Goal: Check status: Check status

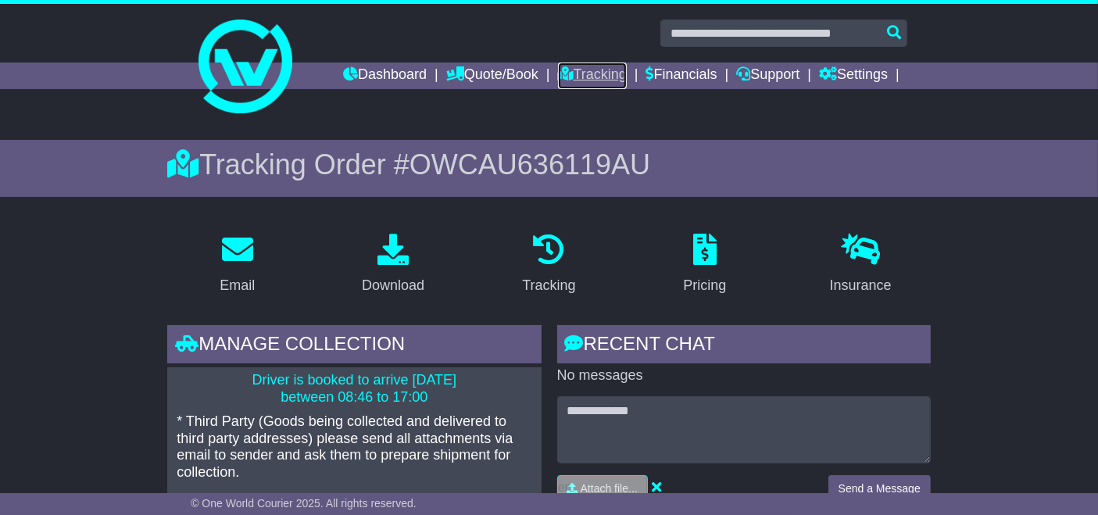
click at [601, 78] on link "Tracking" at bounding box center [592, 76] width 69 height 27
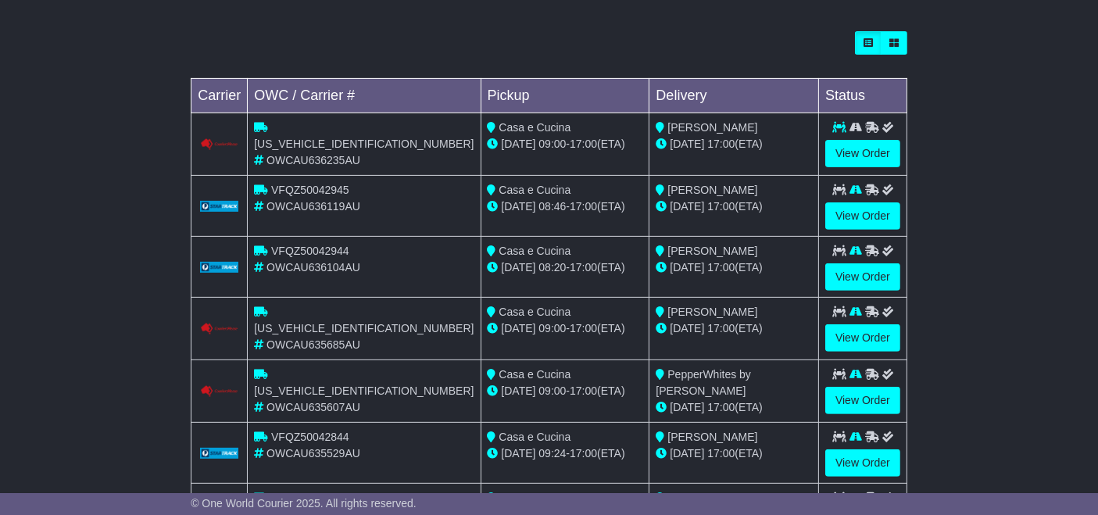
scroll to position [522, 0]
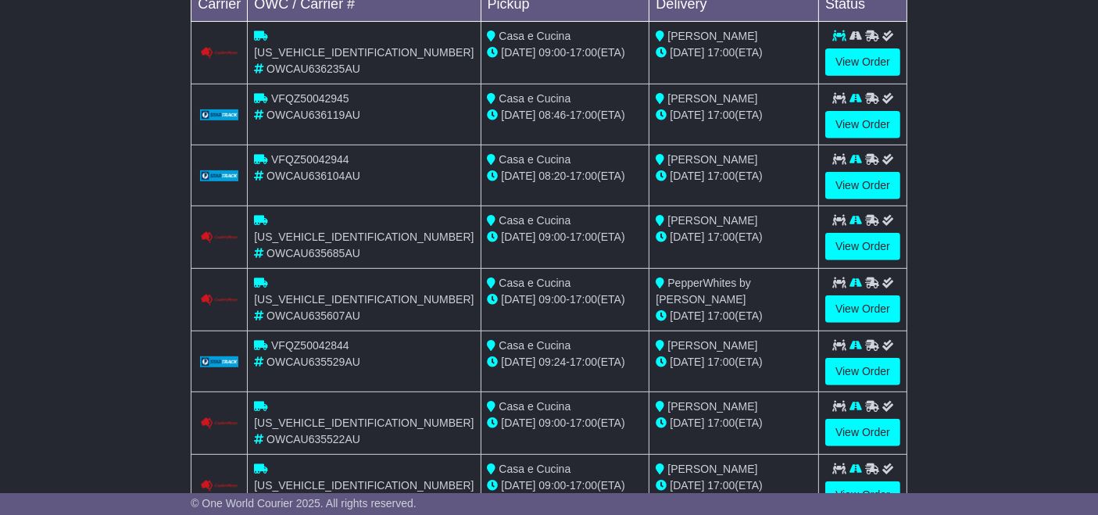
click at [868, 158] on icon at bounding box center [872, 159] width 14 height 11
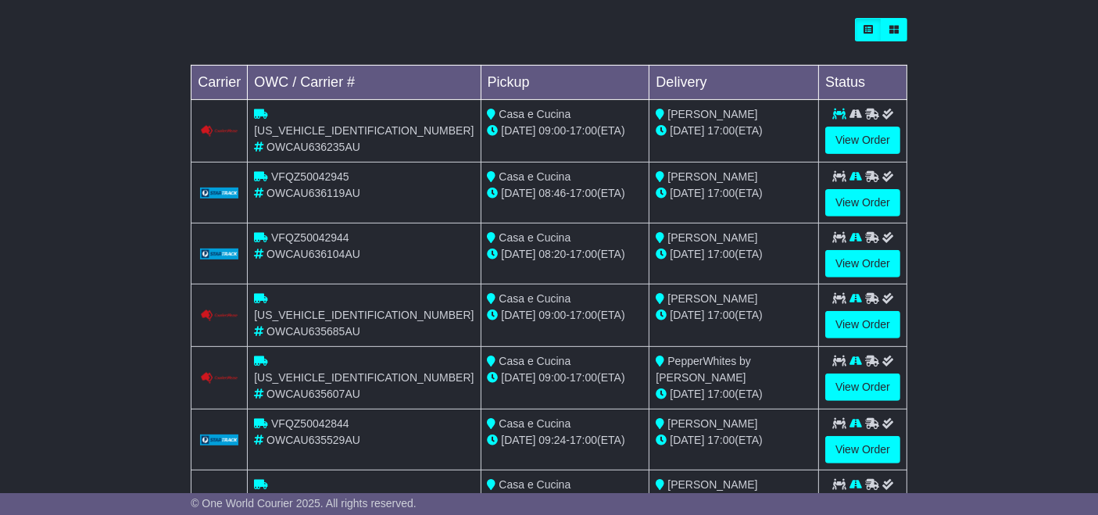
scroll to position [528, 0]
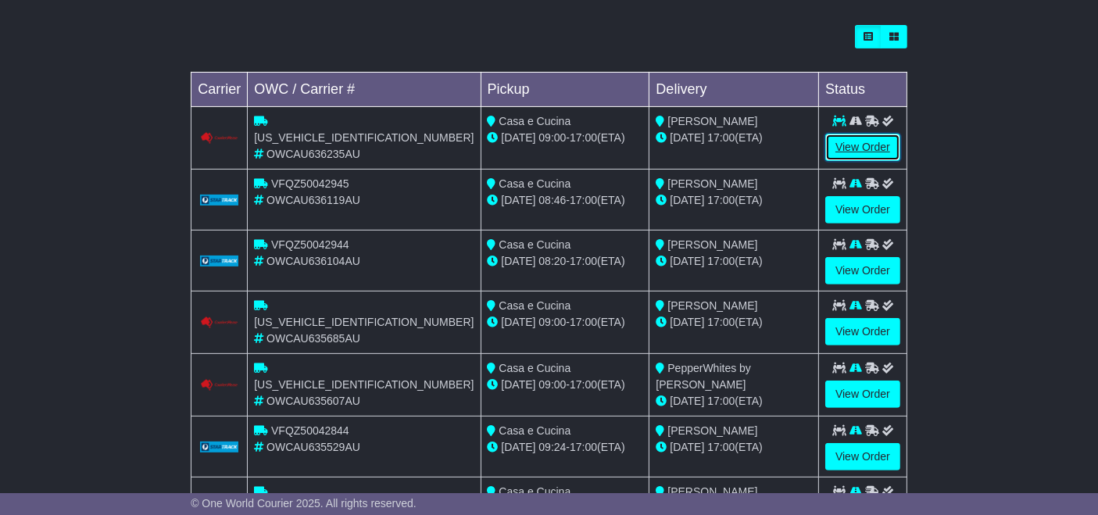
click at [855, 156] on link "View Order" at bounding box center [862, 147] width 75 height 27
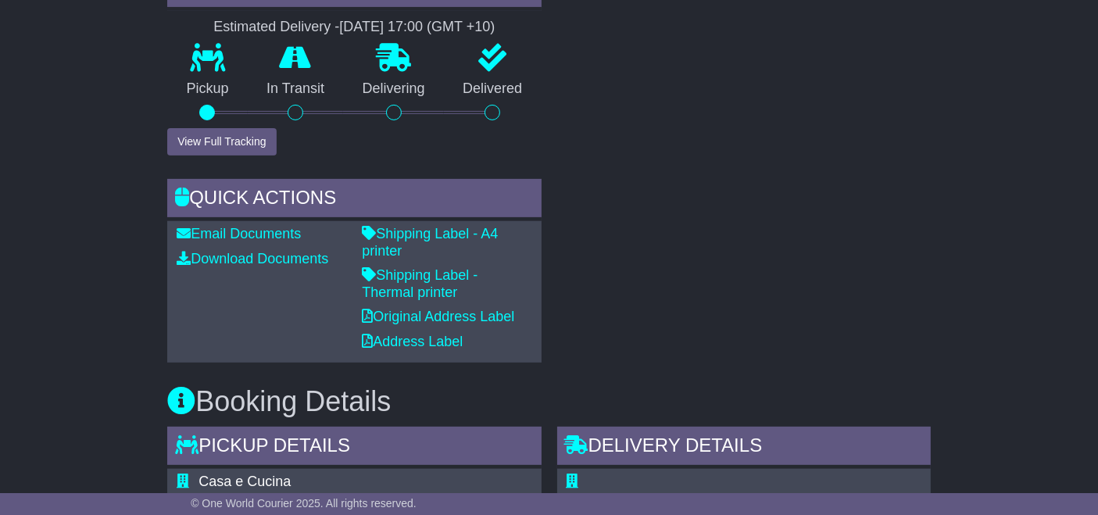
scroll to position [581, 0]
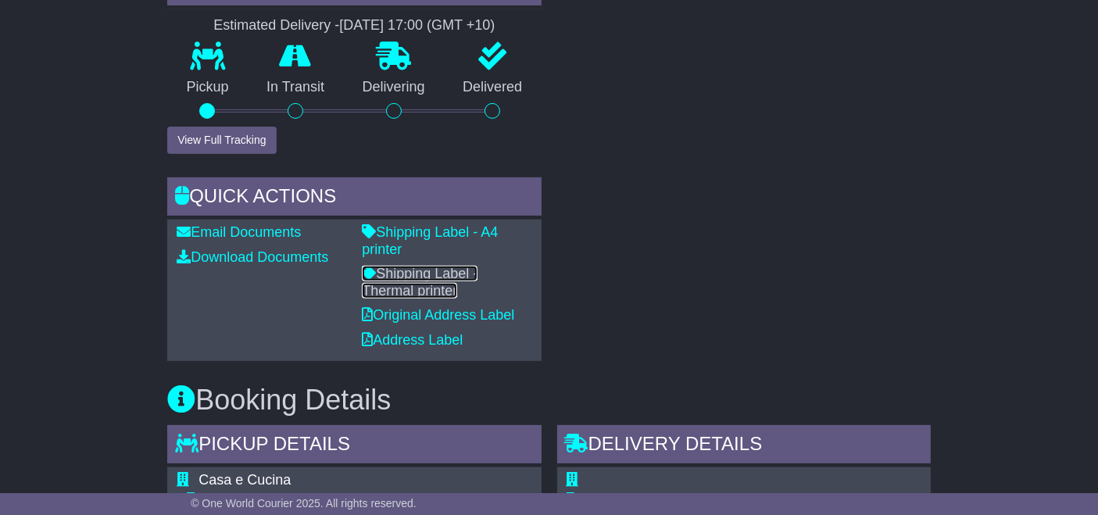
click at [471, 266] on link "Shipping Label - Thermal printer" at bounding box center [420, 282] width 116 height 33
